Goal: Task Accomplishment & Management: Manage account settings

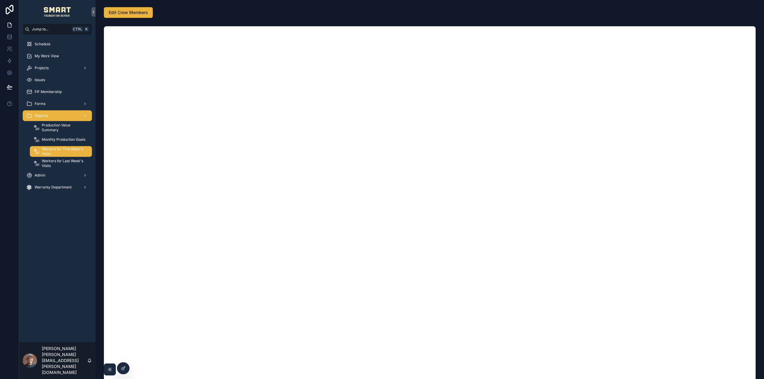
click at [57, 150] on span "Workers for This Week's Visits" at bounding box center [64, 152] width 44 height 10
click at [144, 15] on span "Edit Crew Members" at bounding box center [128, 13] width 39 height 6
click at [62, 58] on div "My Work View" at bounding box center [57, 56] width 62 height 10
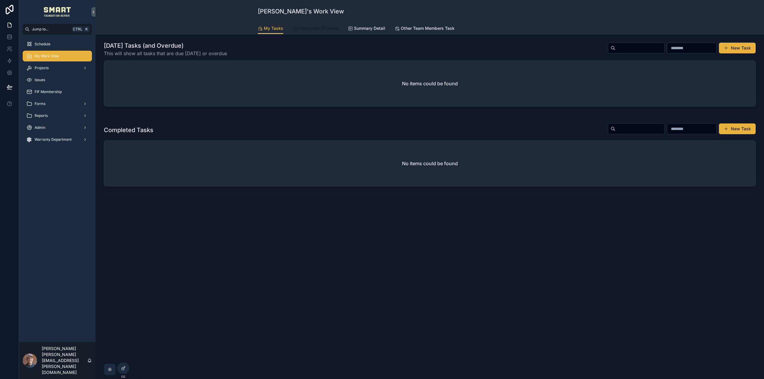
click at [307, 30] on span "Production Timeline" at bounding box center [319, 28] width 40 height 6
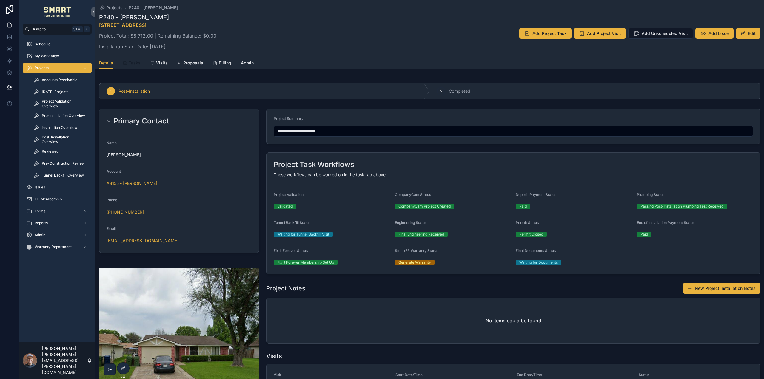
click at [140, 66] on link "Tasks" at bounding box center [132, 64] width 18 height 12
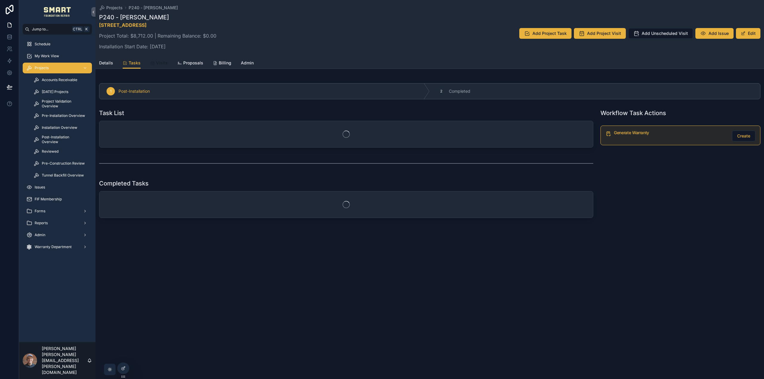
click at [158, 59] on link "Visits" at bounding box center [159, 64] width 18 height 12
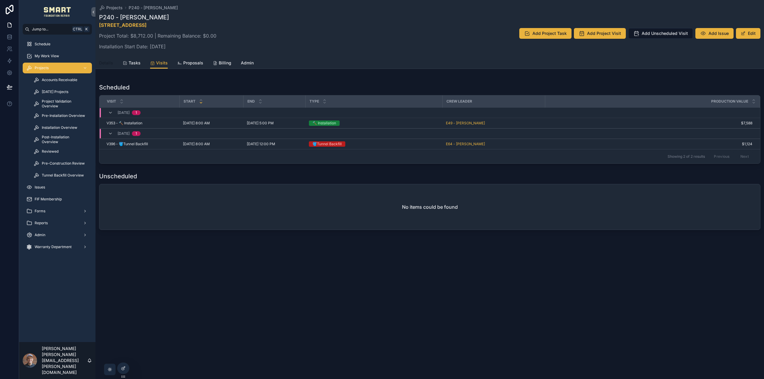
click at [103, 64] on span "Details" at bounding box center [106, 63] width 14 height 6
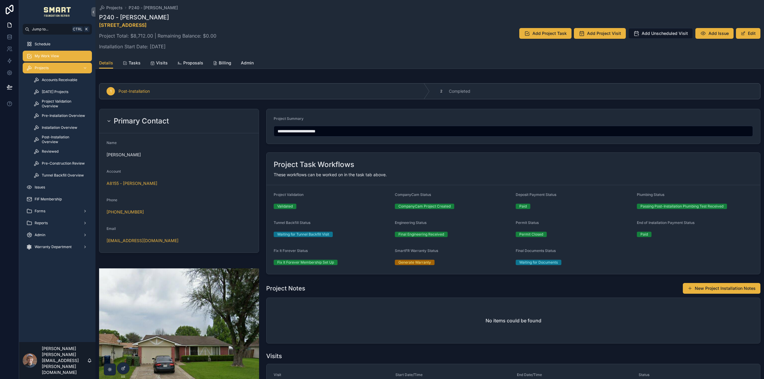
click at [58, 58] on span "My Work View" at bounding box center [47, 56] width 24 height 5
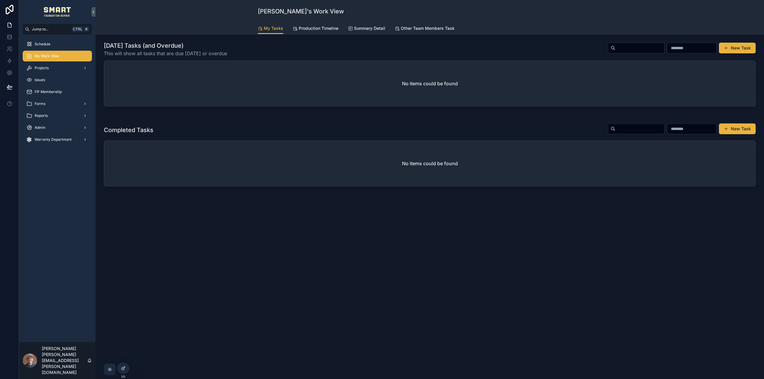
click at [323, 35] on div "Today's Tasks (and Overdue) This will show all tasks that are due within 1 day …" at bounding box center [429, 130] width 668 height 193
click at [323, 28] on span "Production Timeline" at bounding box center [319, 28] width 40 height 6
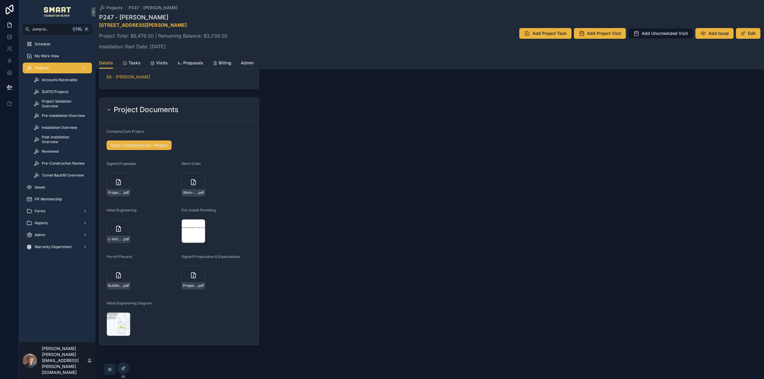
scroll to position [677, 0]
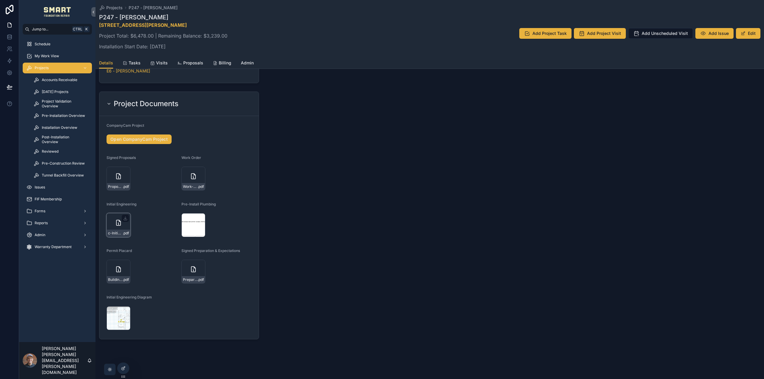
click at [119, 224] on icon "scrollable content" at bounding box center [118, 222] width 7 height 7
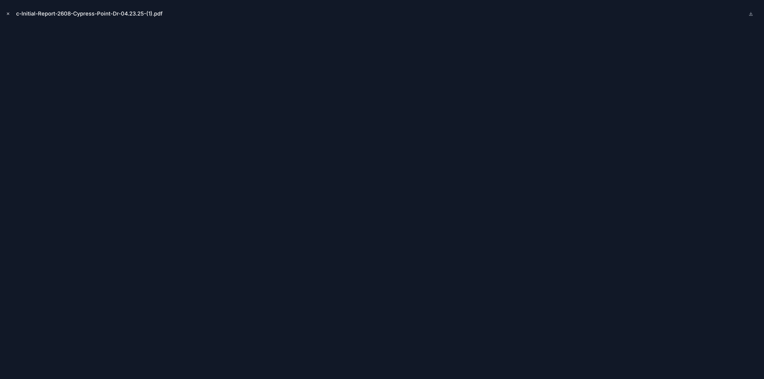
click at [8, 13] on icon "Close modal" at bounding box center [8, 14] width 4 height 4
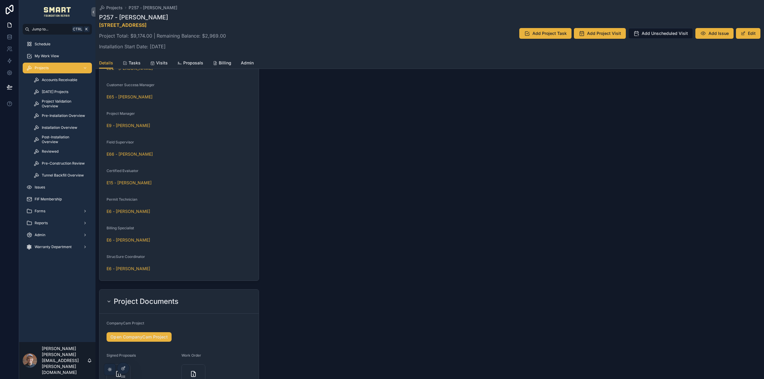
scroll to position [659, 0]
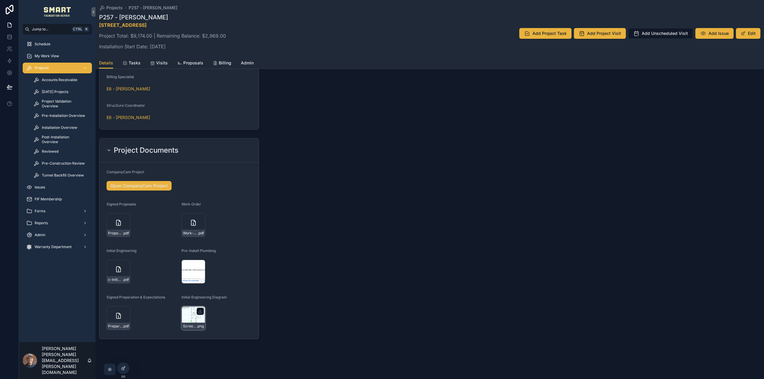
click at [192, 317] on div "Screenshot-2025-09-09-164332 .png" at bounding box center [193, 318] width 24 height 24
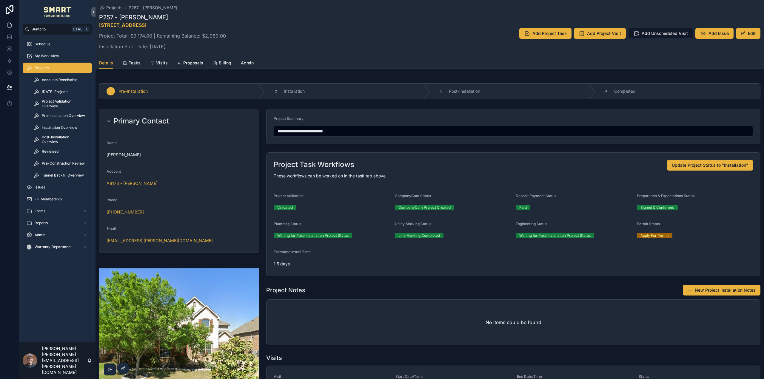
drag, startPoint x: 342, startPoint y: 130, endPoint x: 307, endPoint y: 129, distance: 34.9
click at [307, 129] on input "**********" at bounding box center [513, 131] width 479 height 8
click at [281, 131] on input "**********" at bounding box center [513, 131] width 479 height 8
type input "**********"
click at [358, 61] on div "Details Tasks Visits Proposals Billing Admin" at bounding box center [429, 62] width 661 height 11
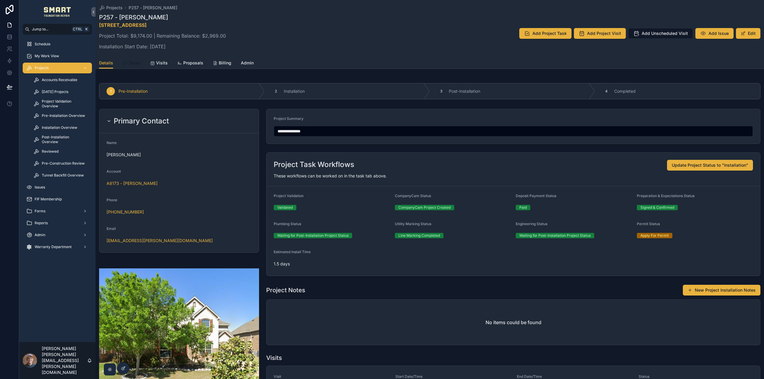
click at [132, 63] on span "Tasks" at bounding box center [135, 63] width 12 height 6
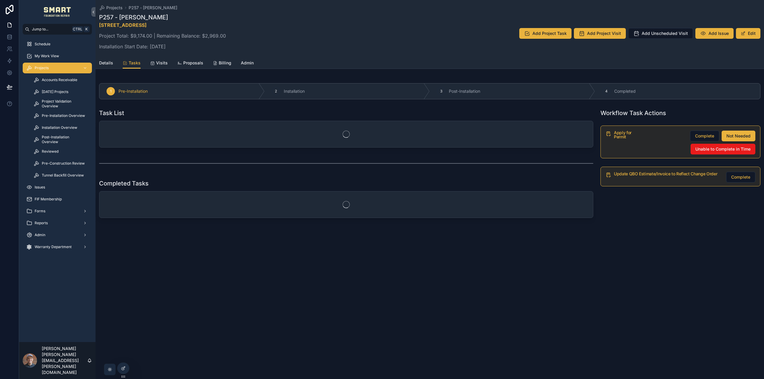
click at [158, 56] on div "Projects P257 - Swapna Chamala P257 - Swapna Chamala 5137 Bent Hook Drive, Fris…" at bounding box center [429, 28] width 661 height 57
click at [160, 67] on link "Visits" at bounding box center [159, 64] width 18 height 12
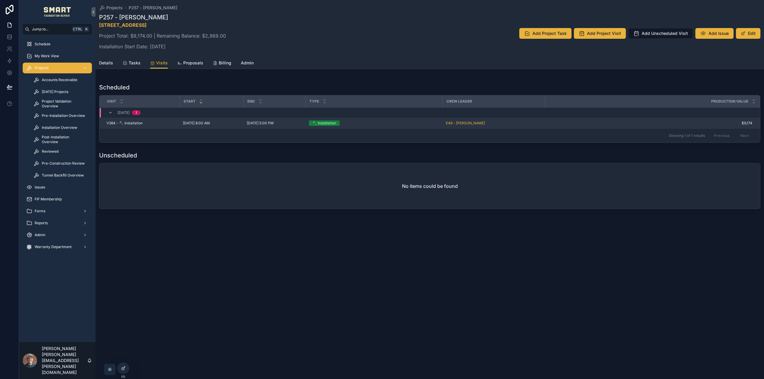
click at [237, 124] on div "9/10/2025 8:00 AM 9/10/2025 8:00 AM" at bounding box center [211, 123] width 57 height 5
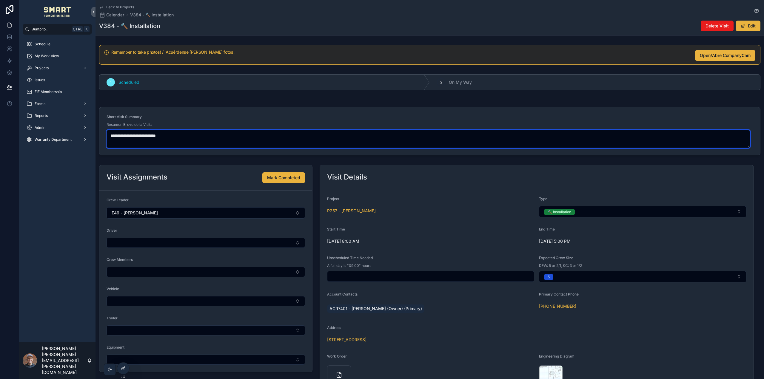
drag, startPoint x: 189, startPoint y: 137, endPoint x: 141, endPoint y: 135, distance: 48.4
click at [141, 135] on textarea "**********" at bounding box center [428, 139] width 643 height 18
click at [114, 135] on textarea "**********" at bounding box center [428, 139] width 643 height 18
type textarea "**********"
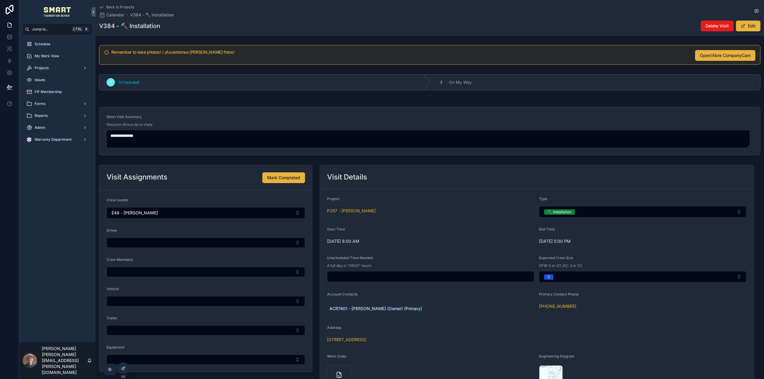
click at [186, 119] on div "Short Visit Summary" at bounding box center [430, 118] width 646 height 7
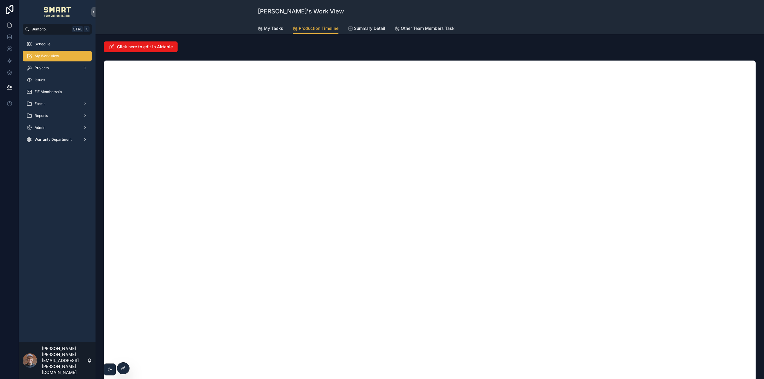
drag, startPoint x: 538, startPoint y: 53, endPoint x: 536, endPoint y: 58, distance: 6.2
click at [538, 53] on div "Click here to edit in Airtable" at bounding box center [429, 47] width 659 height 16
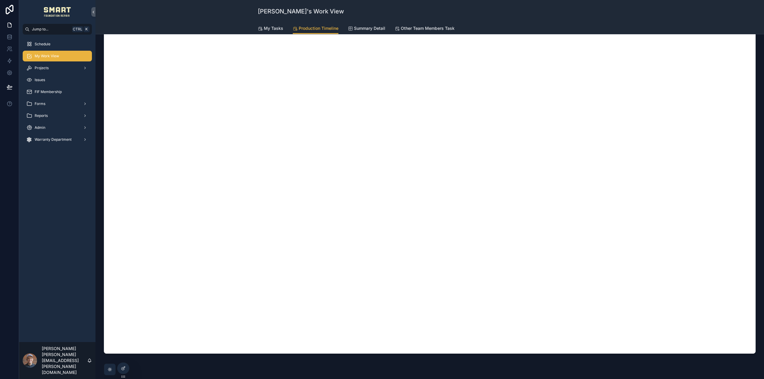
scroll to position [111, 0]
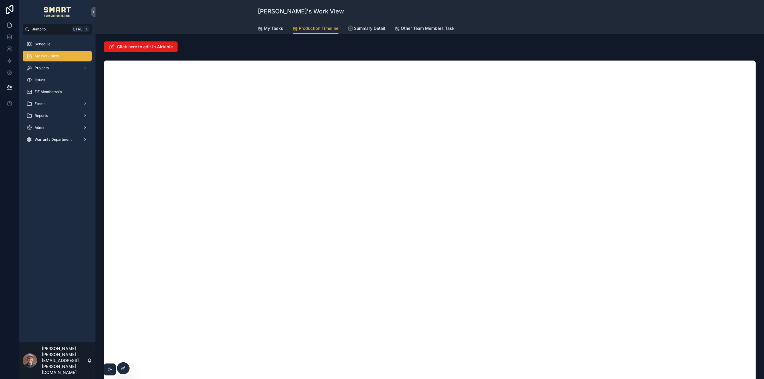
click at [542, 26] on div "My Tasks Production Timeline Summary Detail Other Team Members Task" at bounding box center [430, 28] width 344 height 11
click at [515, 31] on div "My Tasks Production Timeline Summary Detail Other Team Members Task" at bounding box center [430, 28] width 344 height 11
click at [521, 43] on div "Click here to edit in Airtable" at bounding box center [430, 46] width 652 height 11
